Goal: Navigation & Orientation: Find specific page/section

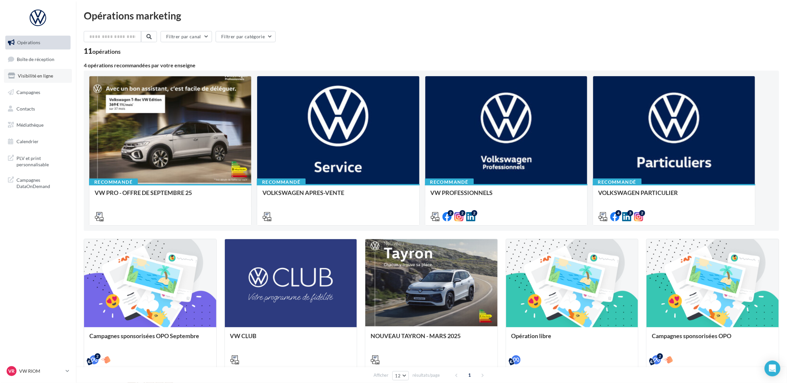
click at [56, 77] on link "Visibilité en ligne" at bounding box center [38, 76] width 68 height 14
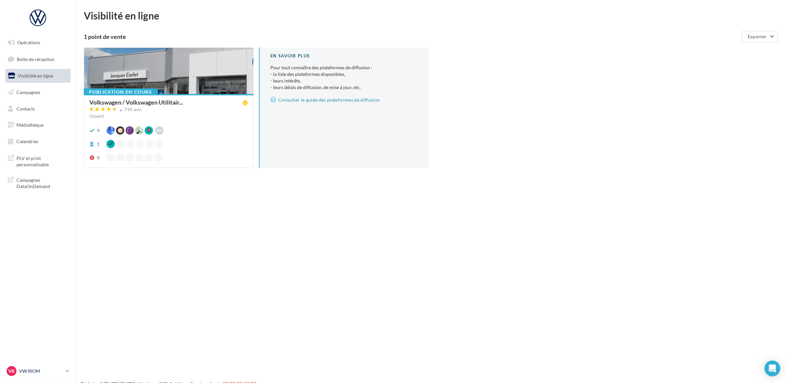
click at [30, 371] on p "VW RIOM" at bounding box center [41, 370] width 44 height 7
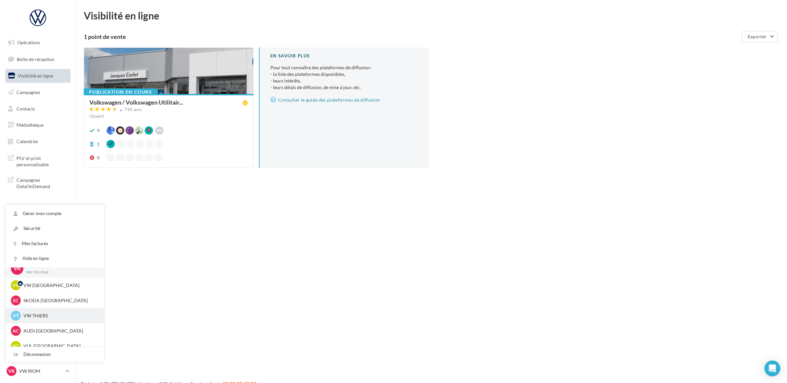
scroll to position [15, 0]
click at [39, 338] on p "VUL [GEOGRAPHIC_DATA]" at bounding box center [59, 338] width 73 height 7
click at [68, 326] on p "AUDI [GEOGRAPHIC_DATA]" at bounding box center [59, 323] width 73 height 7
